Goal: Task Accomplishment & Management: Manage account settings

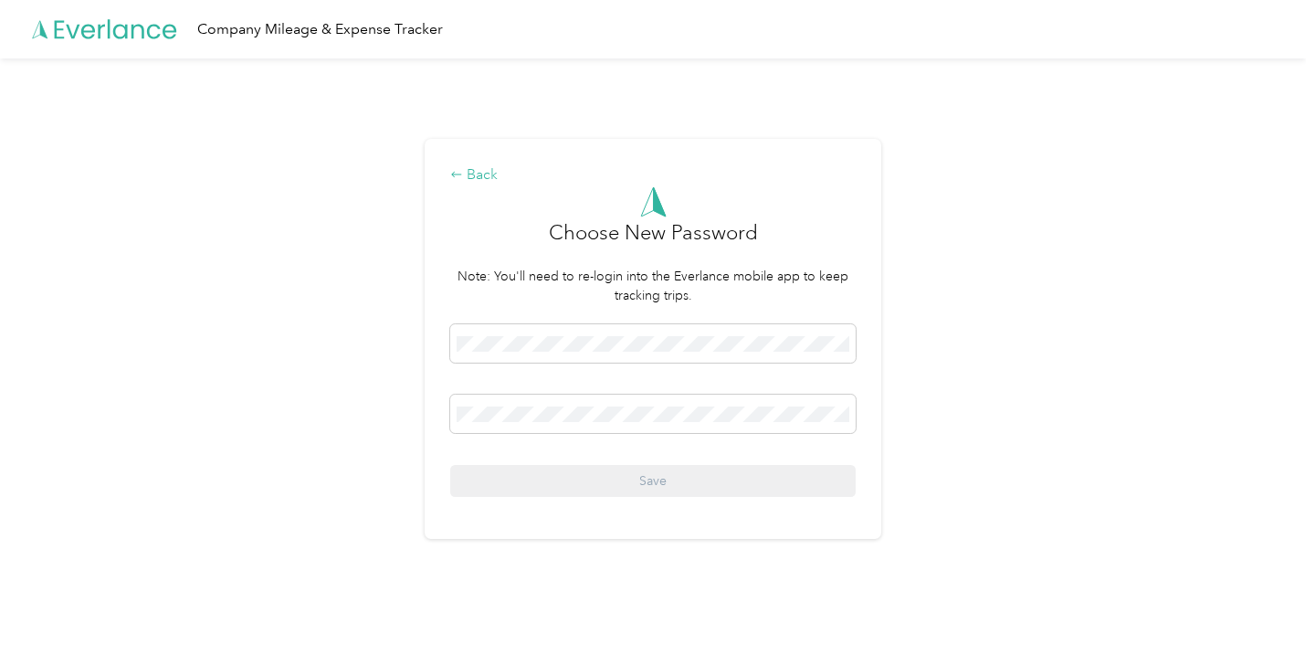
click at [475, 182] on div "Back" at bounding box center [652, 175] width 405 height 22
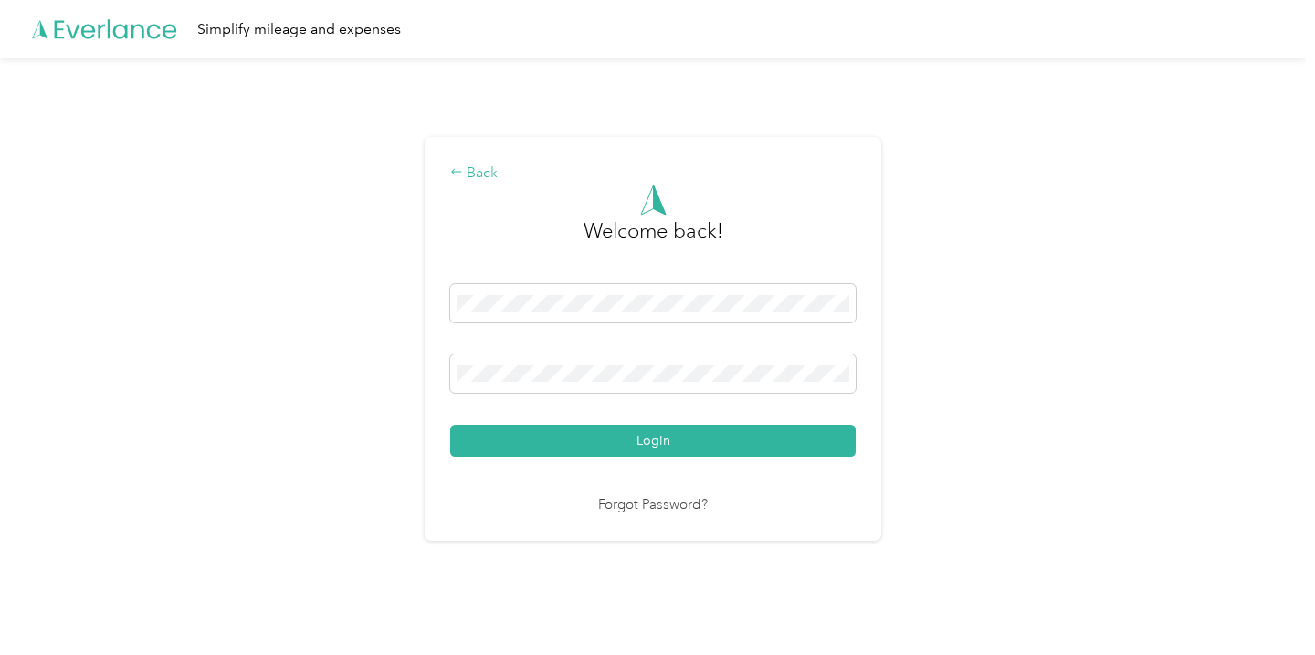
click at [477, 173] on div "Back" at bounding box center [652, 174] width 405 height 22
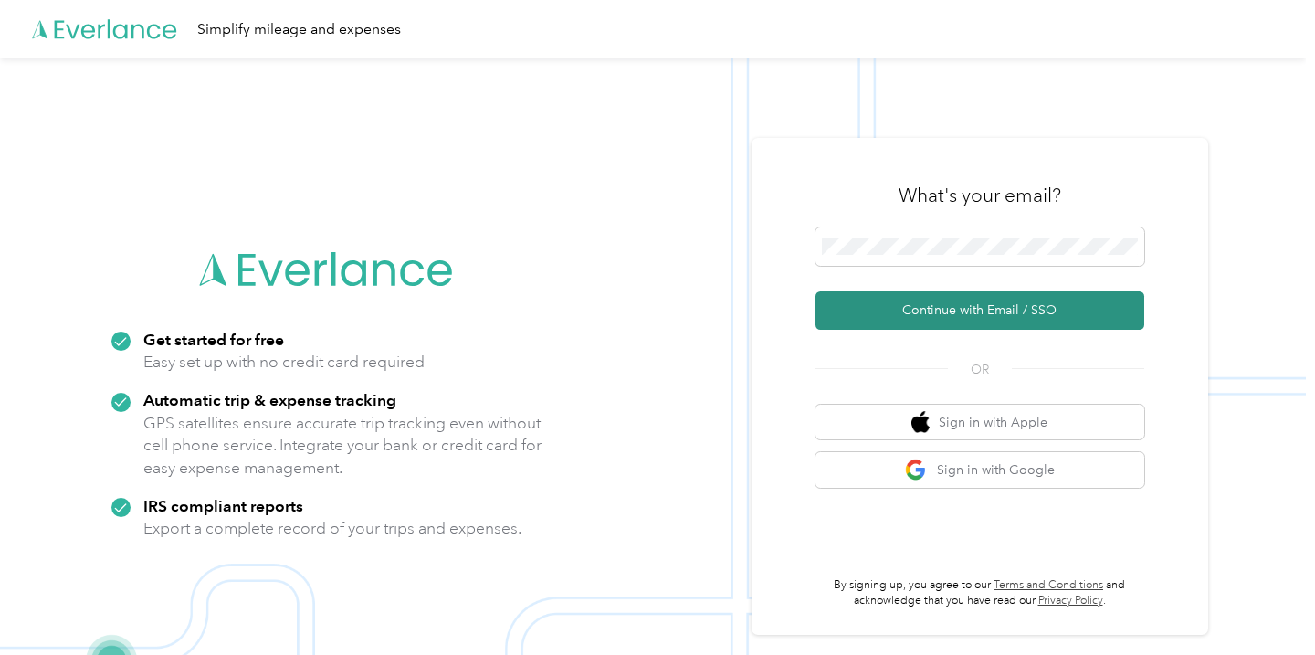
click at [982, 306] on button "Continue with Email / SSO" at bounding box center [979, 310] width 329 height 38
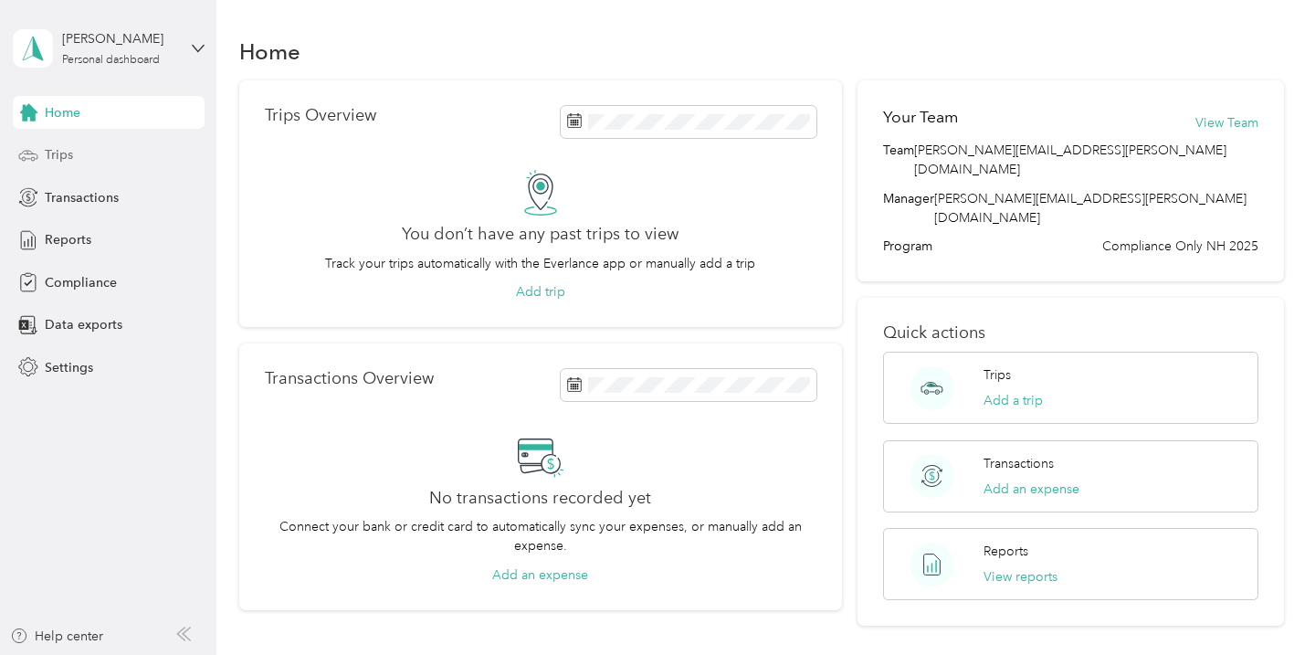
click at [95, 150] on div "Trips" at bounding box center [109, 155] width 192 height 33
